Goal: Transaction & Acquisition: Purchase product/service

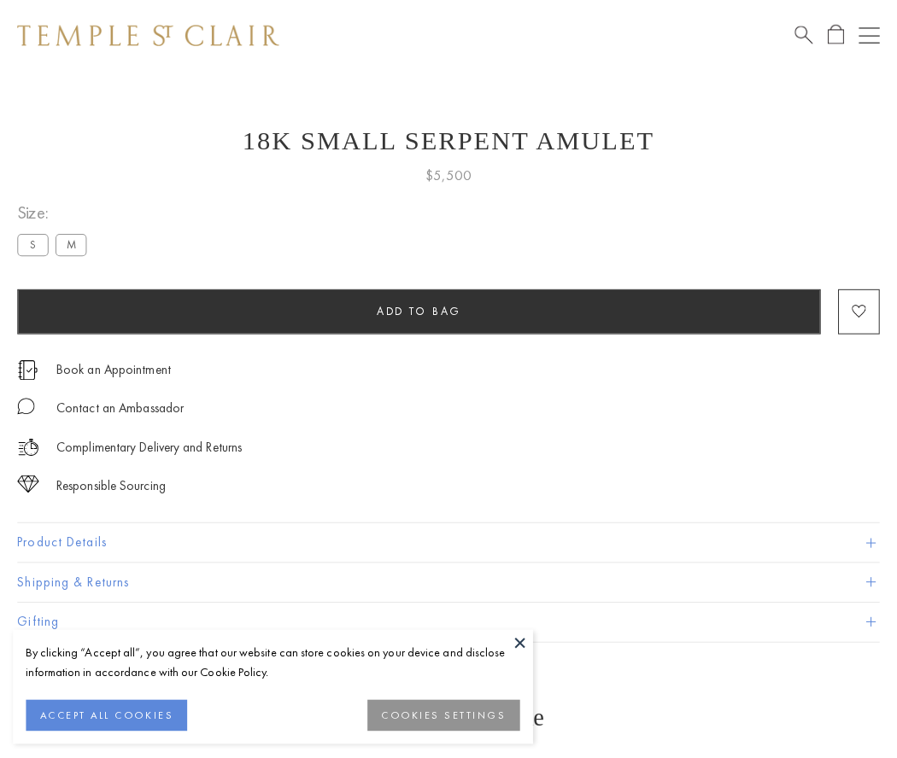
scroll to position [37, 0]
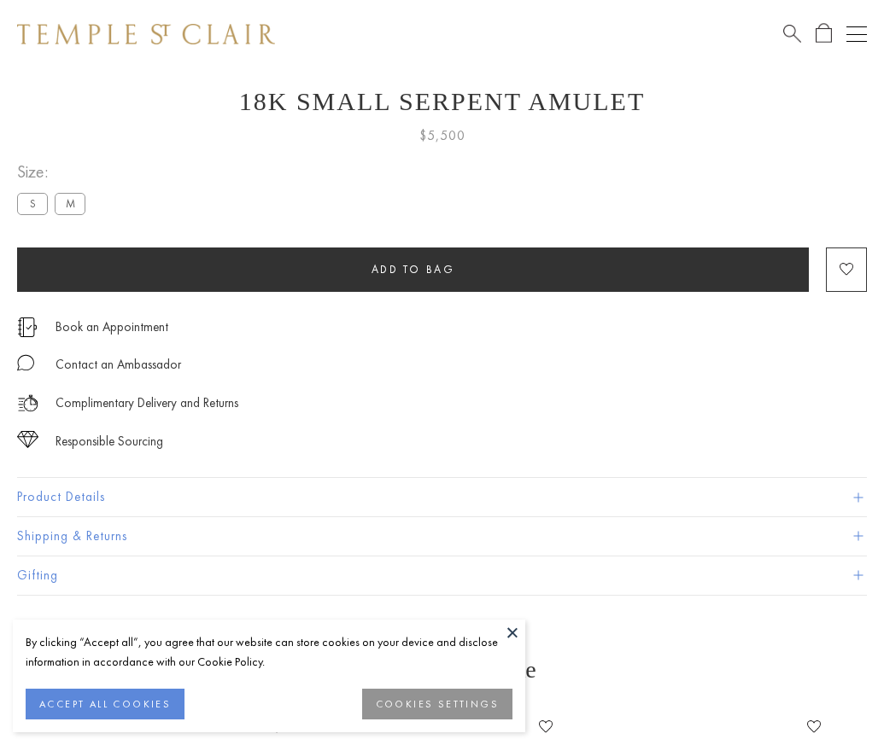
click at [412, 269] on span "Add to bag" at bounding box center [413, 269] width 84 height 15
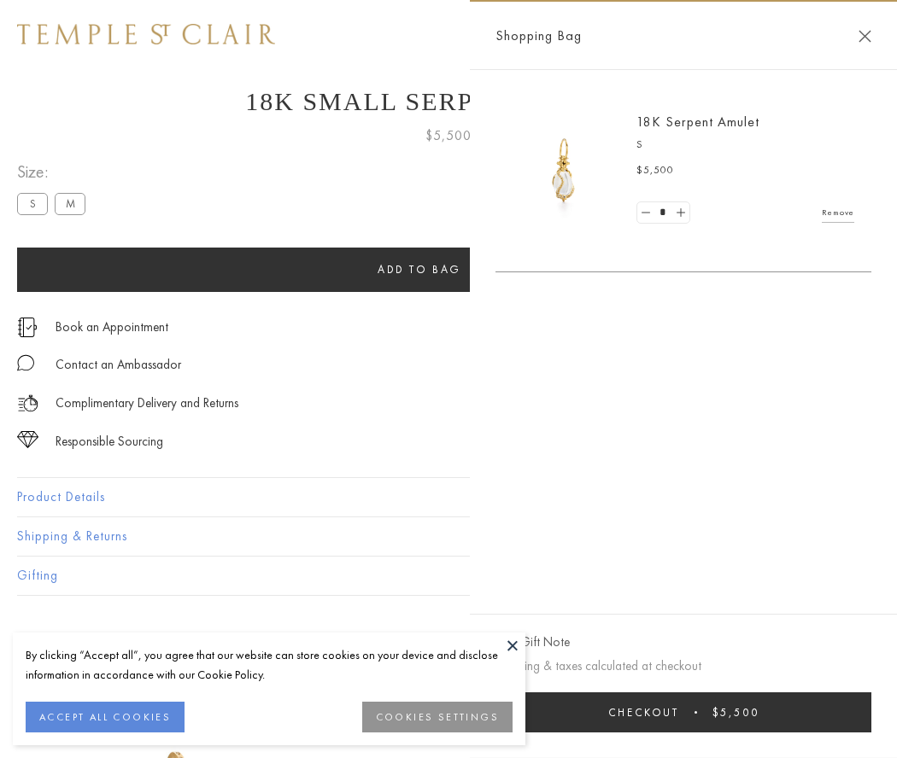
click at [694, 712] on button "Checkout $5,500" at bounding box center [683, 712] width 376 height 40
